Goal: Communication & Community: Answer question/provide support

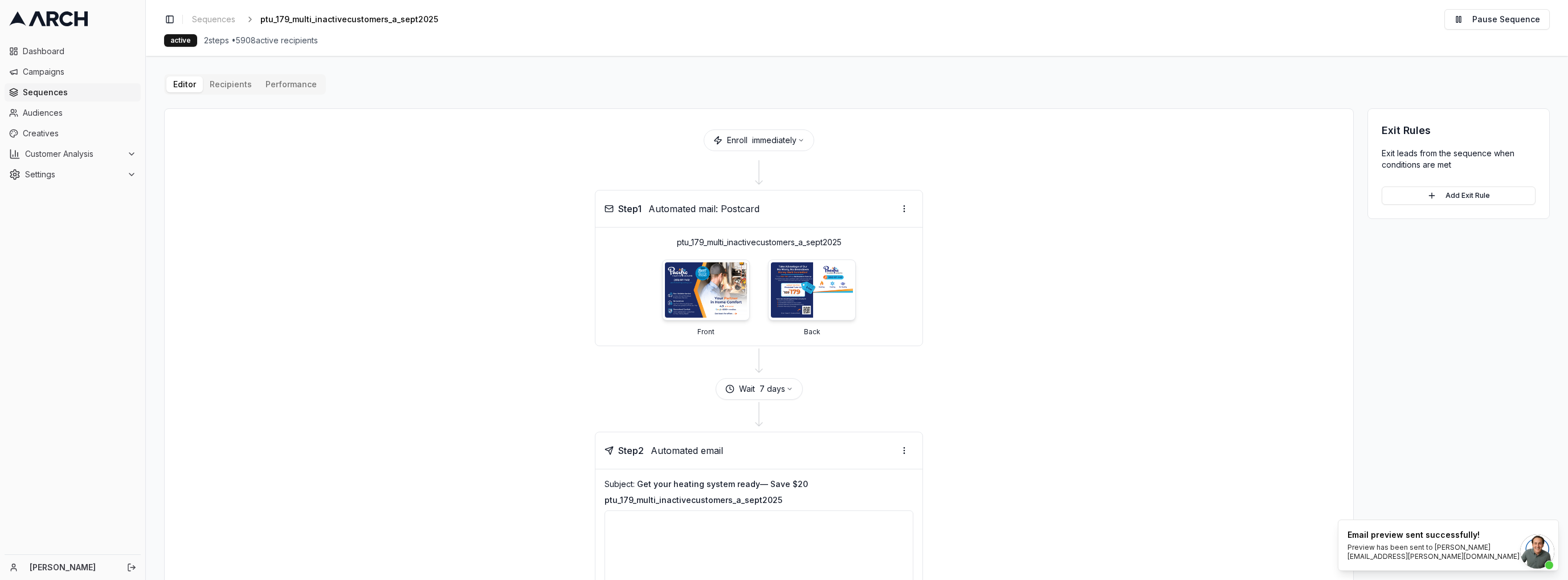
click at [1527, 547] on span "Open chat" at bounding box center [1538, 550] width 34 height 34
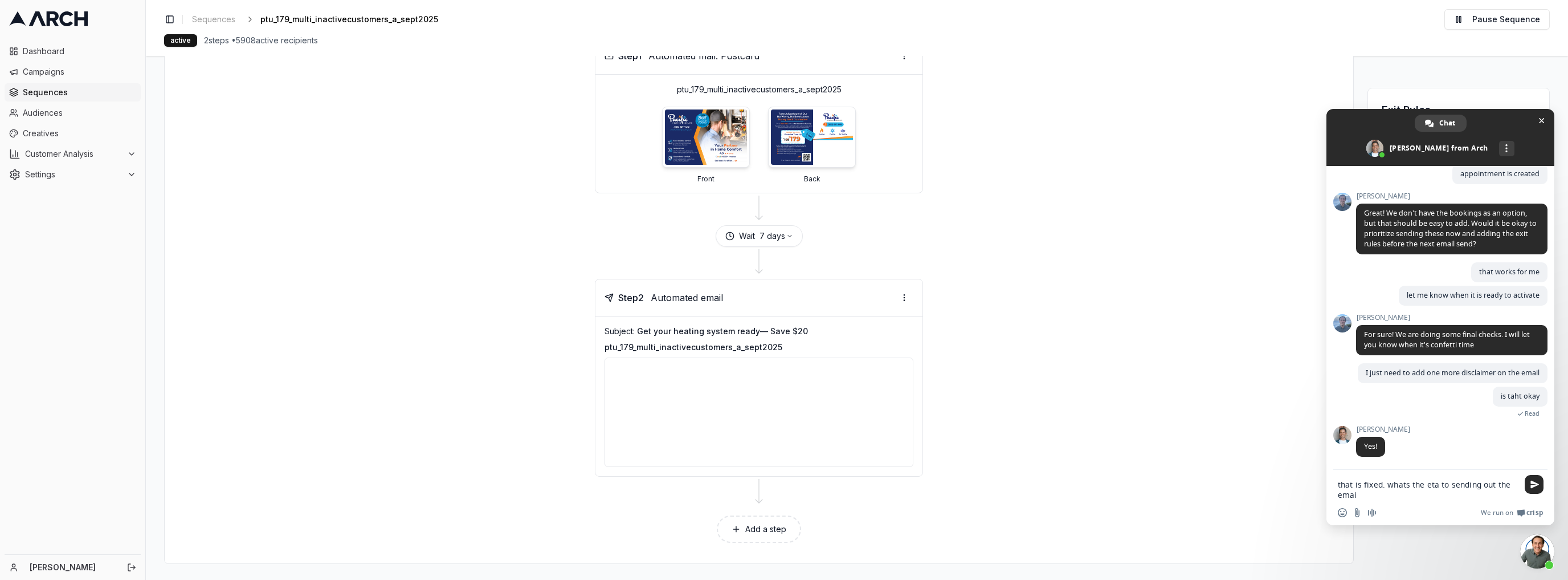
type textarea "that is fixed. whats the eta to sending out the email"
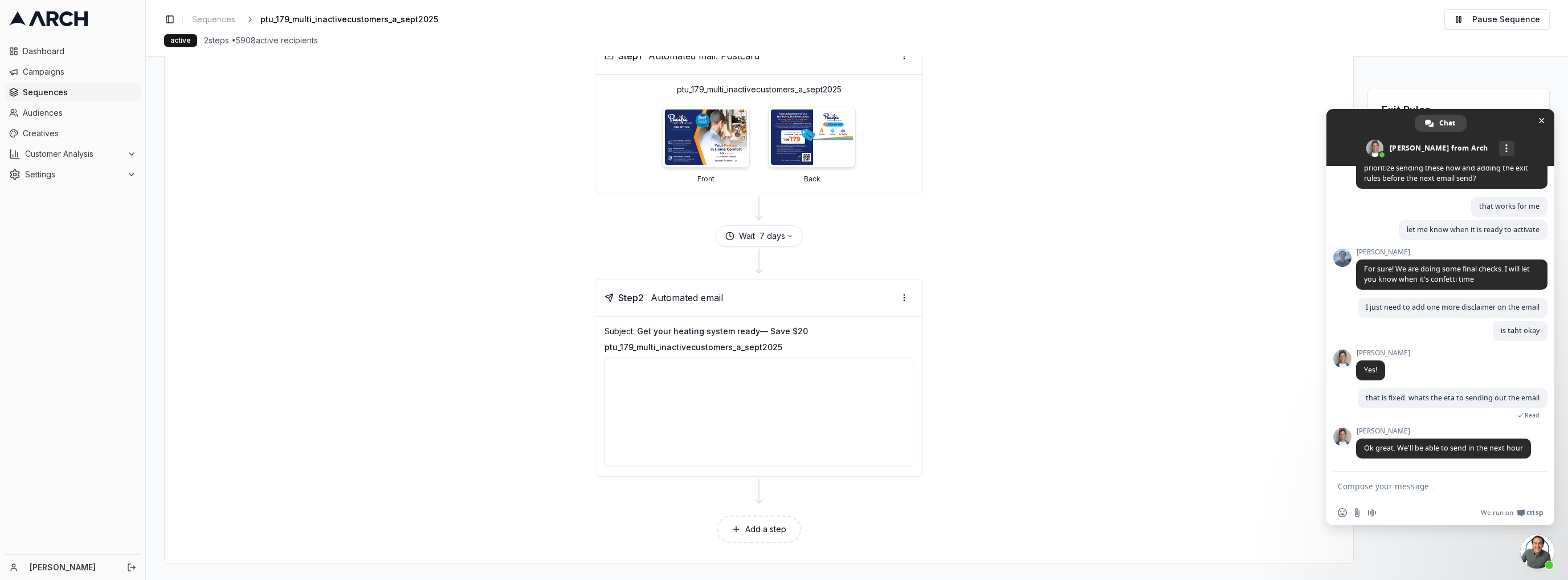
scroll to position [3178, 0]
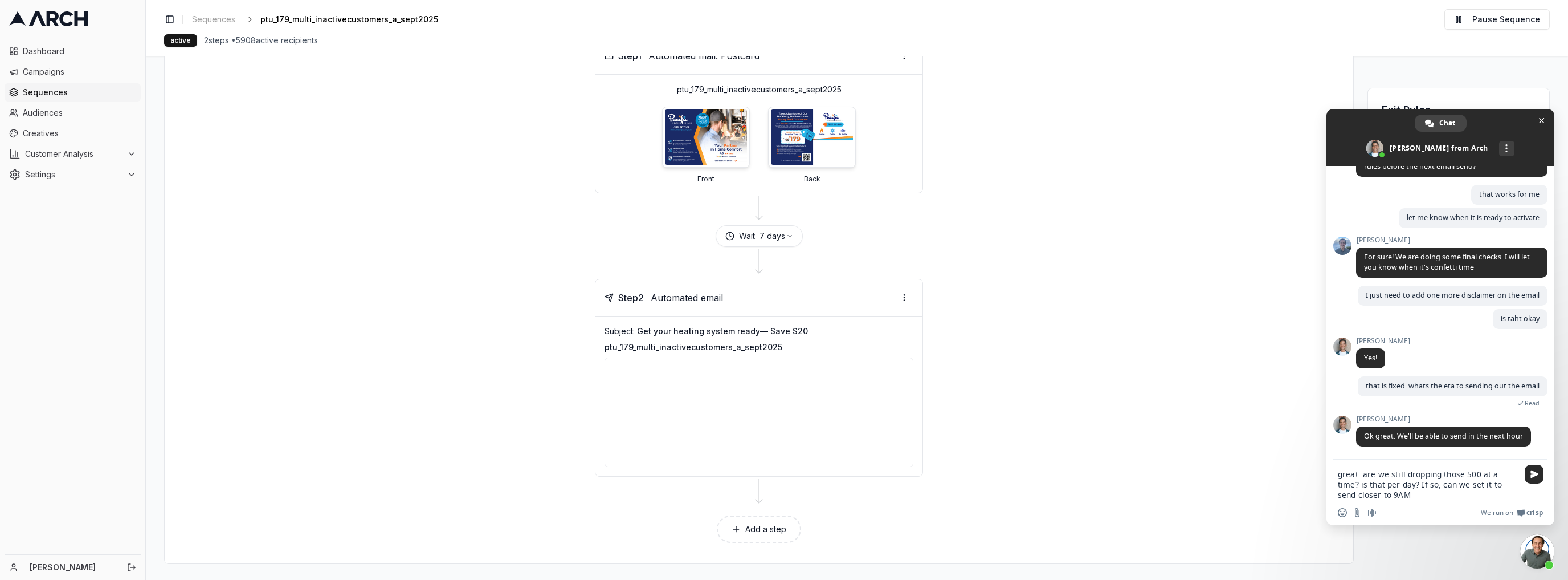
type textarea "great. are we still dropping those 500 at a time? is that per day? If so, can w…"
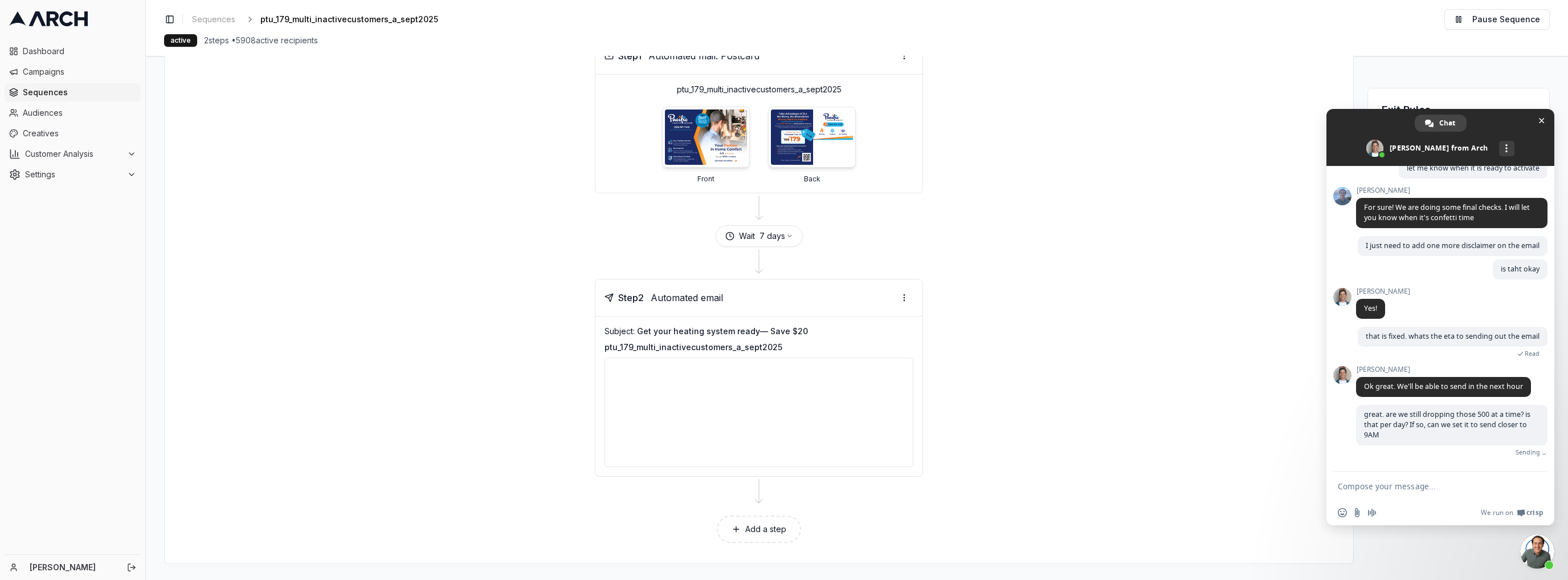
scroll to position [3229, 0]
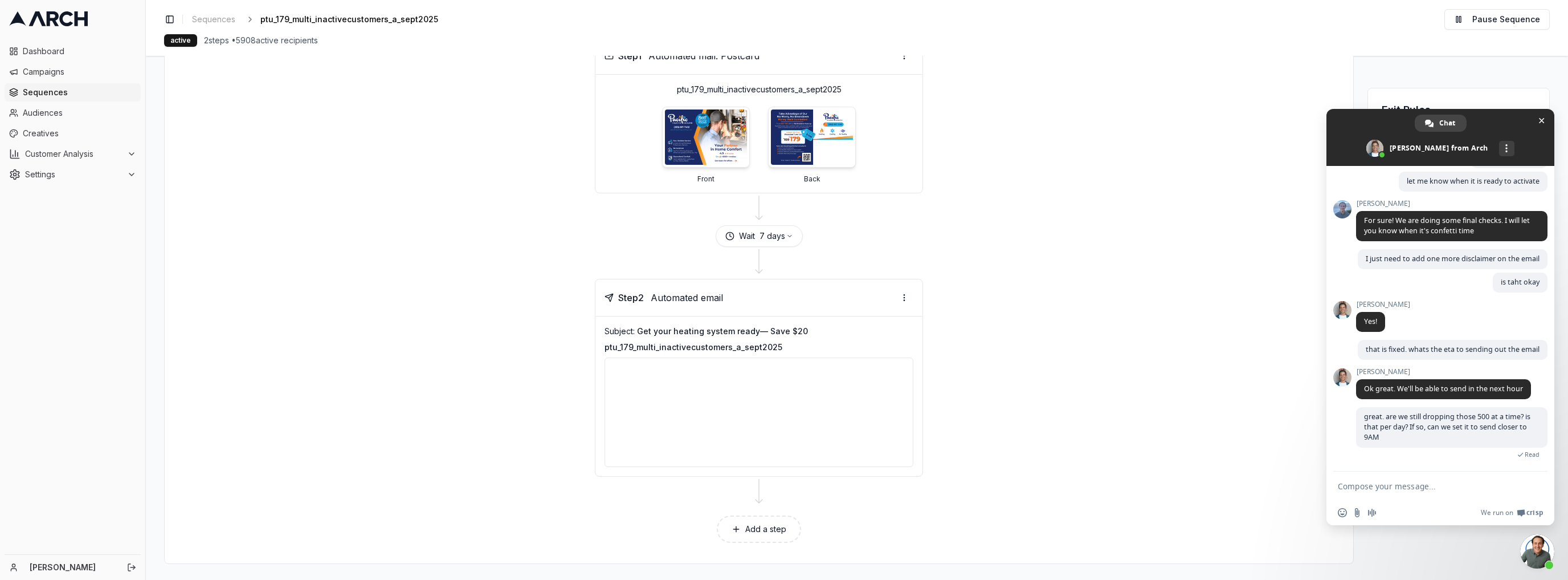
click at [1176, 373] on div "Step 2 Automated email Subject: Get your heating system ready— Save $20 ptu_179…" at bounding box center [759, 378] width 1162 height 198
click at [1537, 116] on span "Close chat" at bounding box center [1541, 120] width 12 height 12
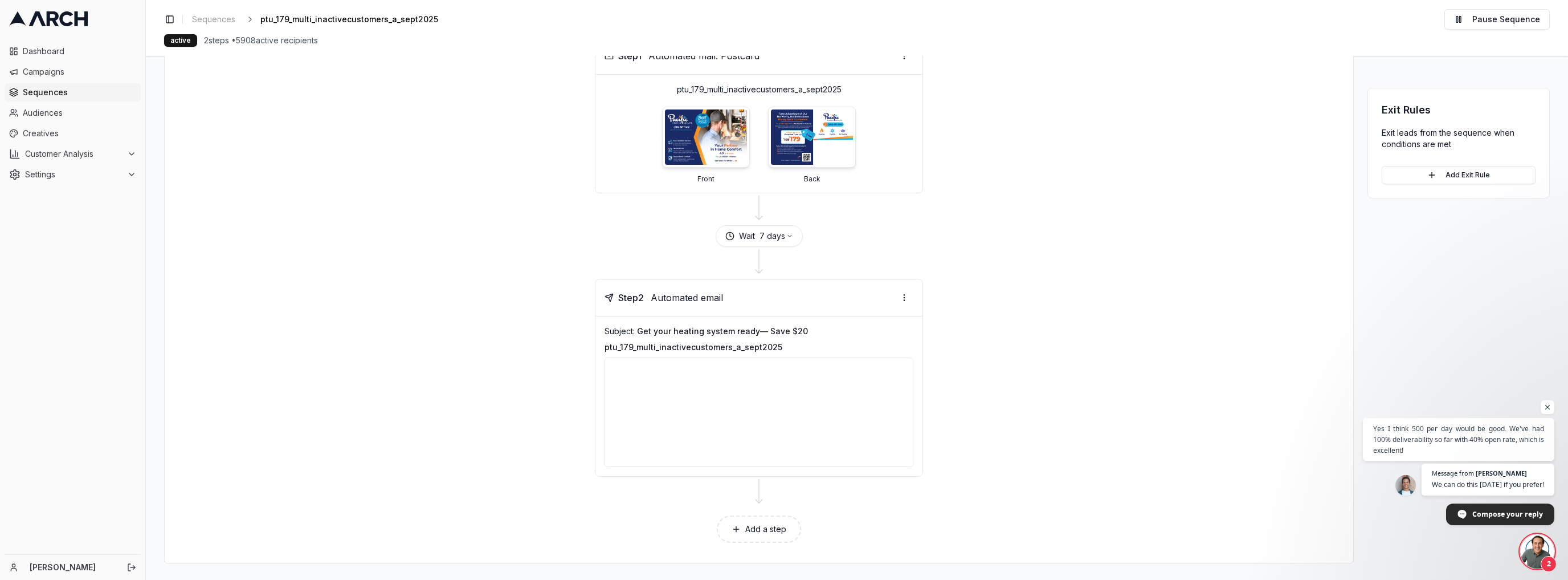
scroll to position [3313, 0]
click at [1550, 549] on span "Open chat" at bounding box center [1538, 550] width 34 height 34
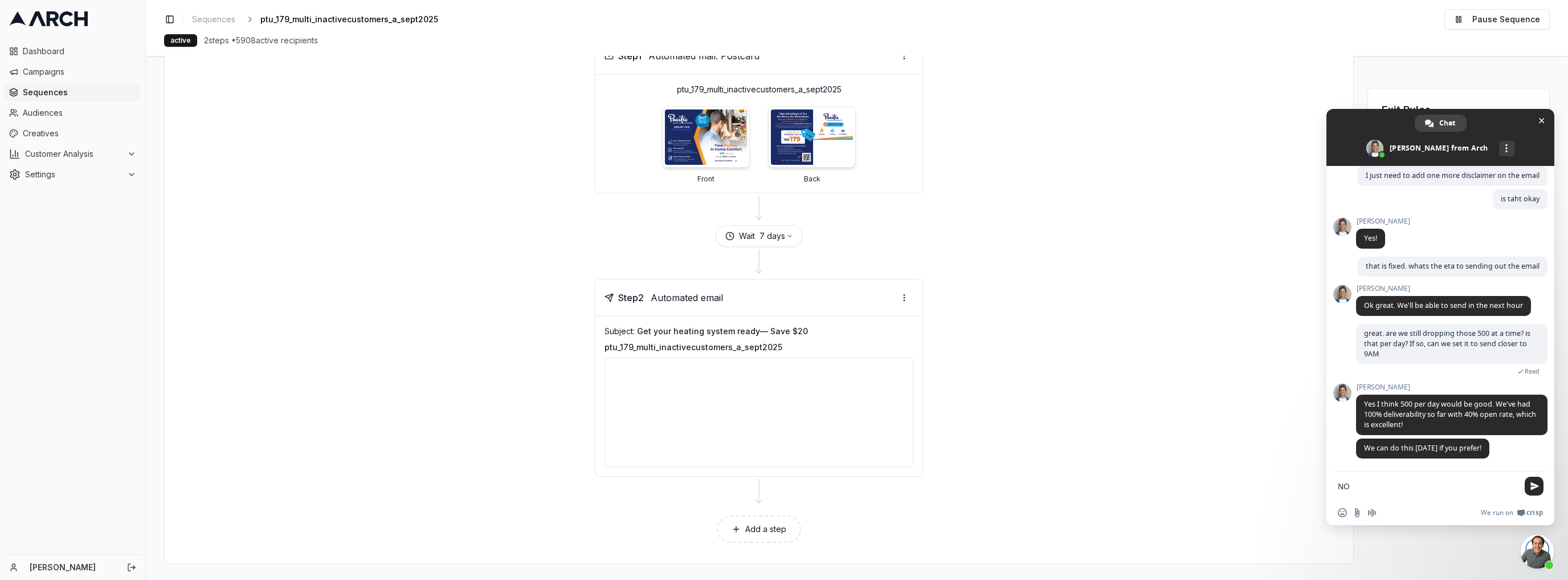
type textarea "N"
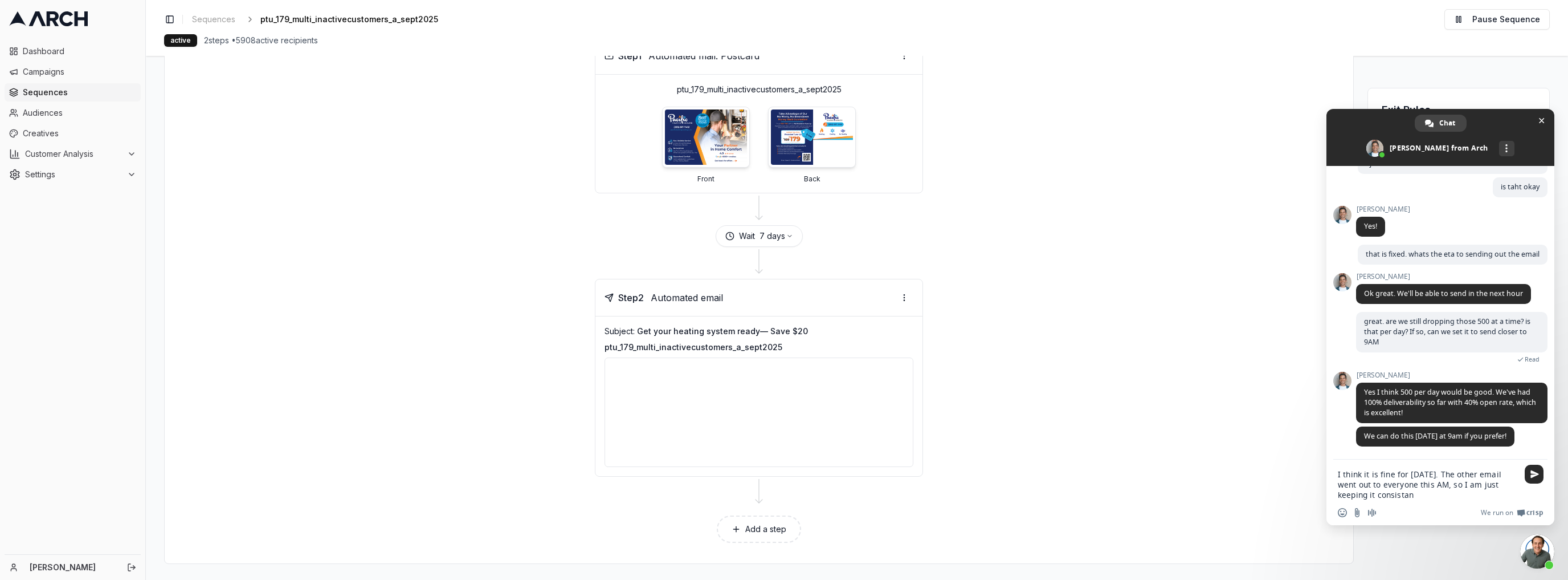
type textarea "I think it is fine for [DATE]. The other email went out to everyone this AM, so…"
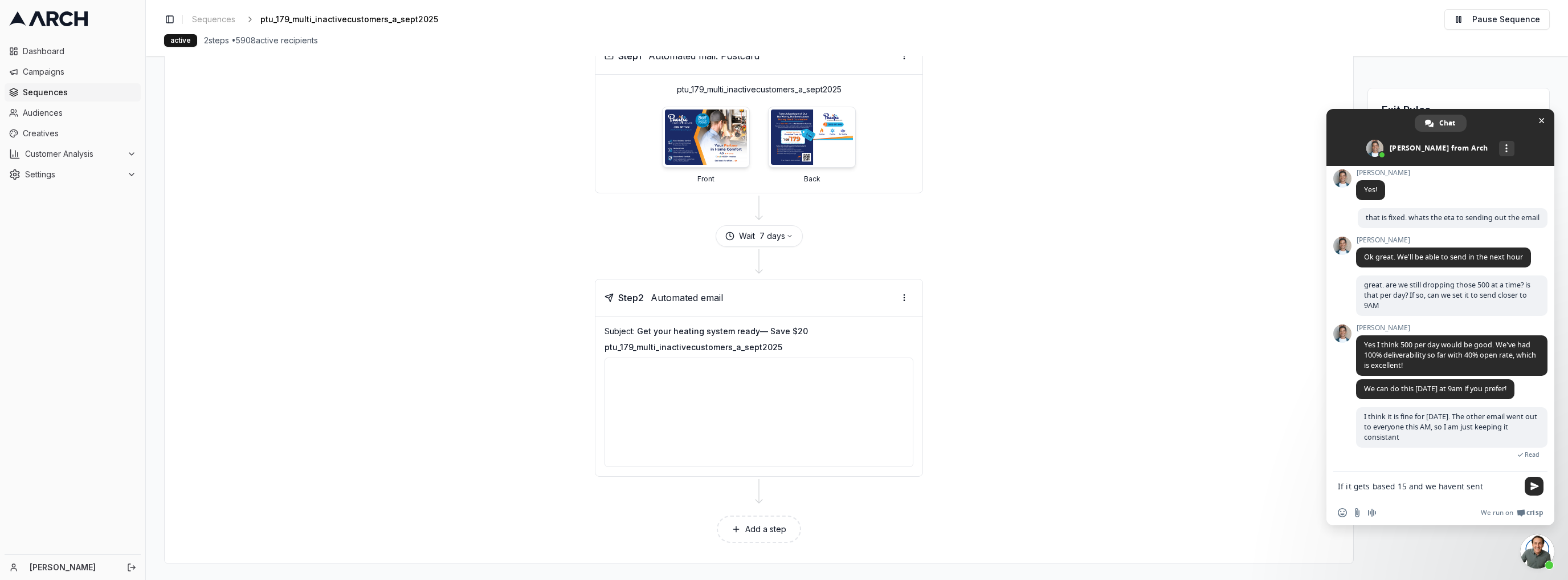
scroll to position [3365, 0]
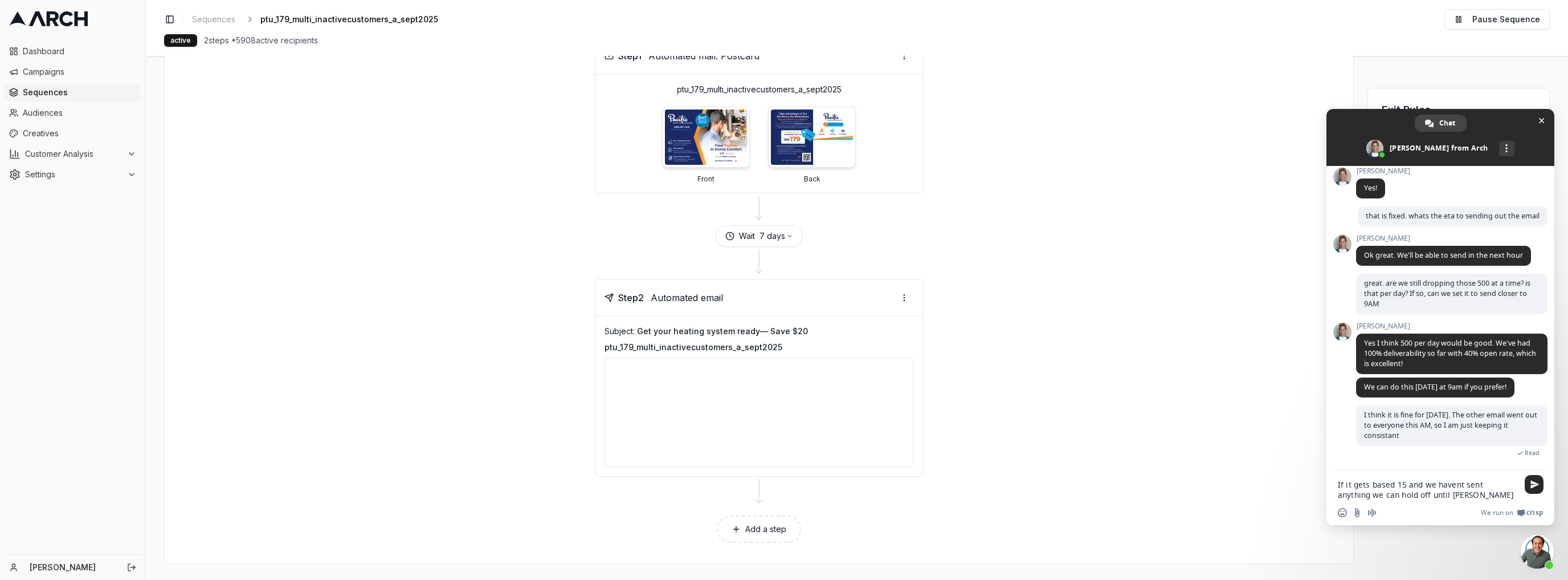
type textarea "If it gets based 15 and we havent sent anything we can hold off until [DATE]"
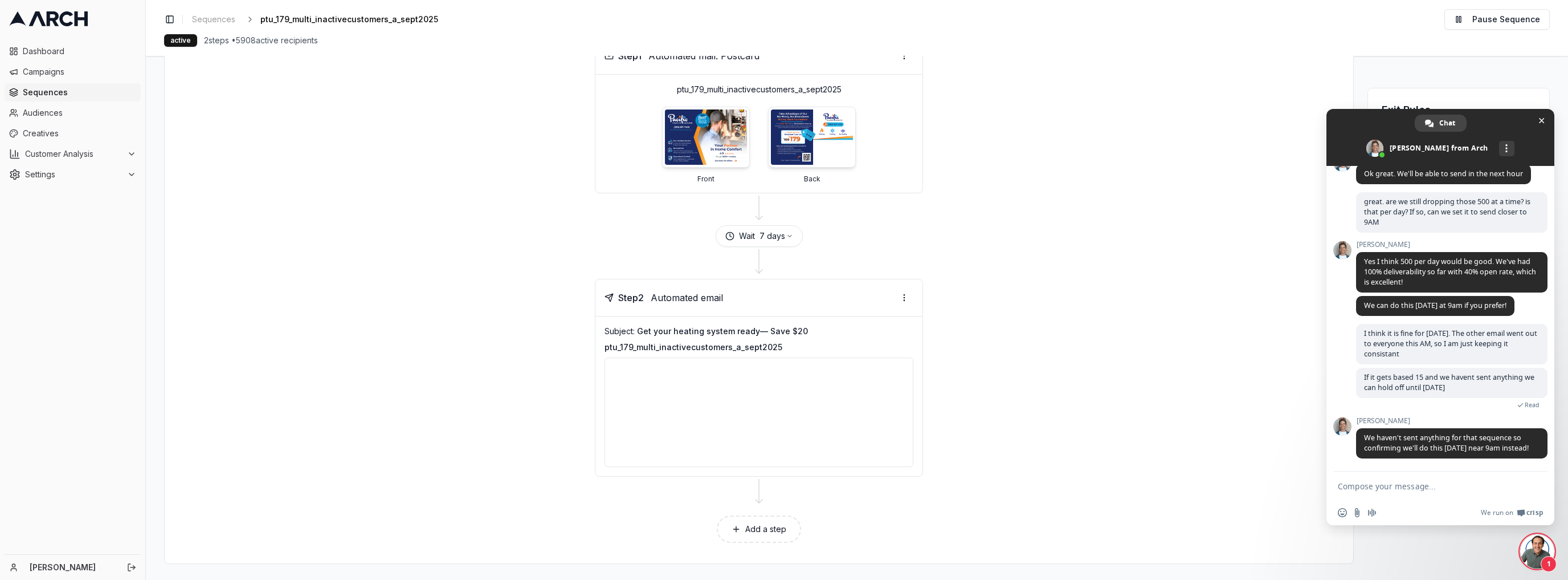
scroll to position [3459, 0]
type textarea "okay. thats fine"
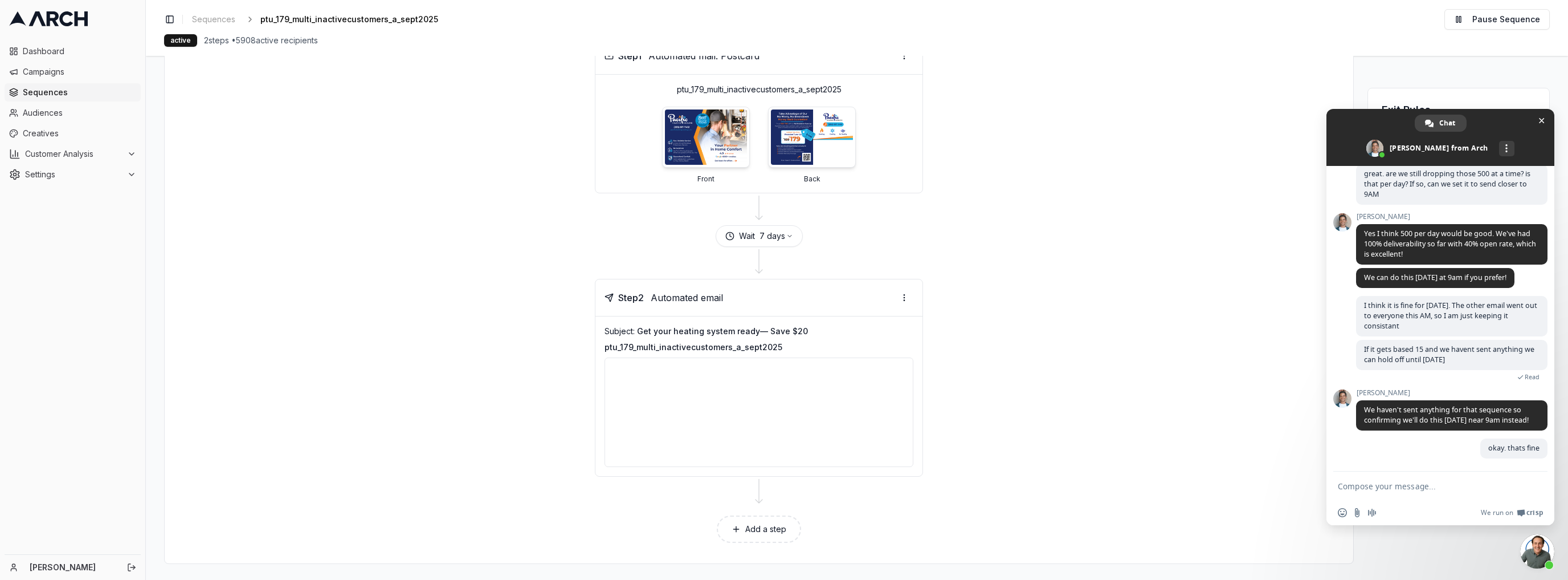
scroll to position [3487, 0]
